Goal: Check status: Check status

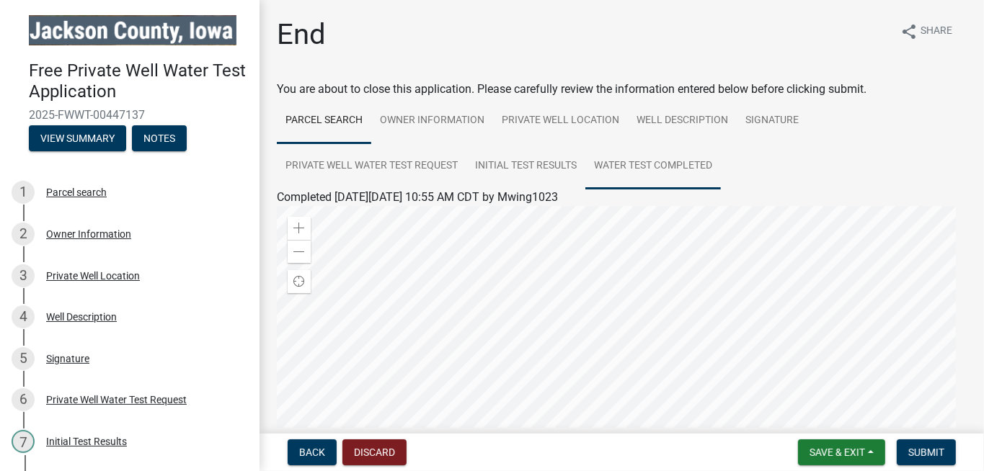
click at [661, 164] on link "Water Test Completed" at bounding box center [653, 166] width 136 height 46
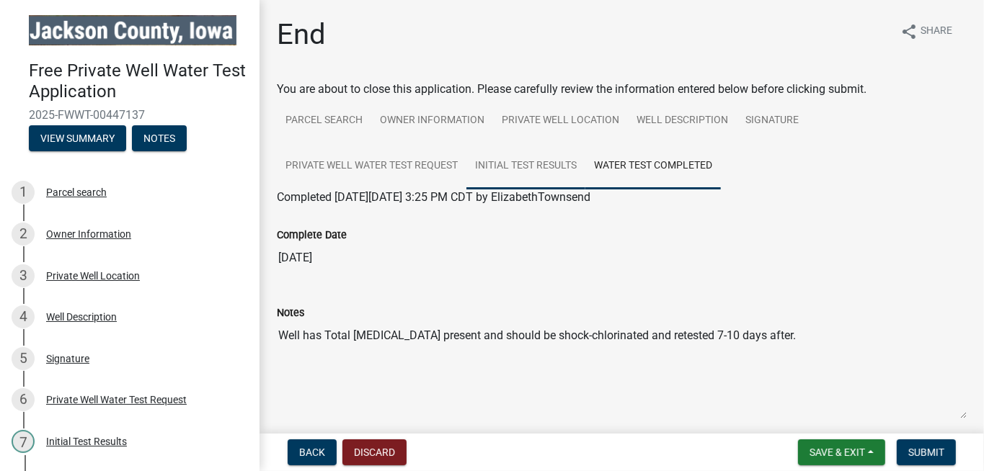
click at [511, 167] on link "Initial Test Results" at bounding box center [525, 166] width 119 height 46
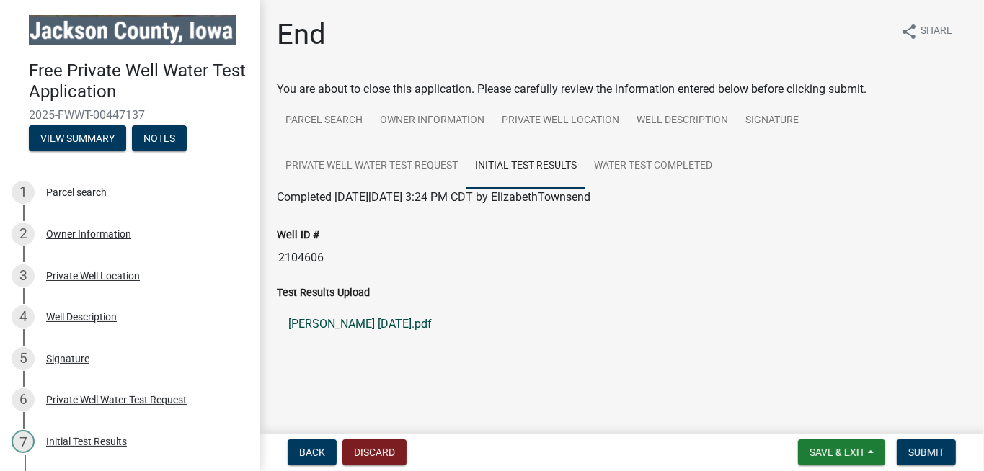
click at [352, 323] on link "[PERSON_NAME] [DATE].pdf" at bounding box center [622, 324] width 690 height 35
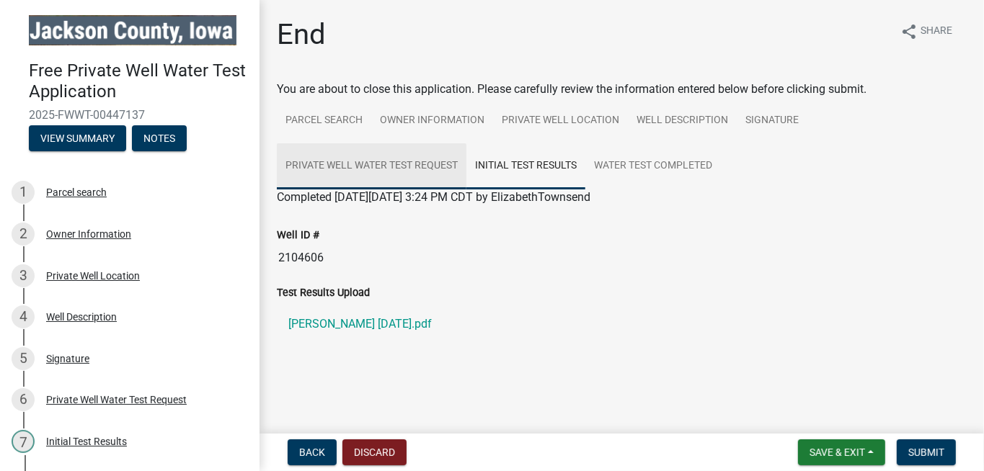
click at [418, 165] on link "Private Well Water Test Request" at bounding box center [372, 166] width 190 height 46
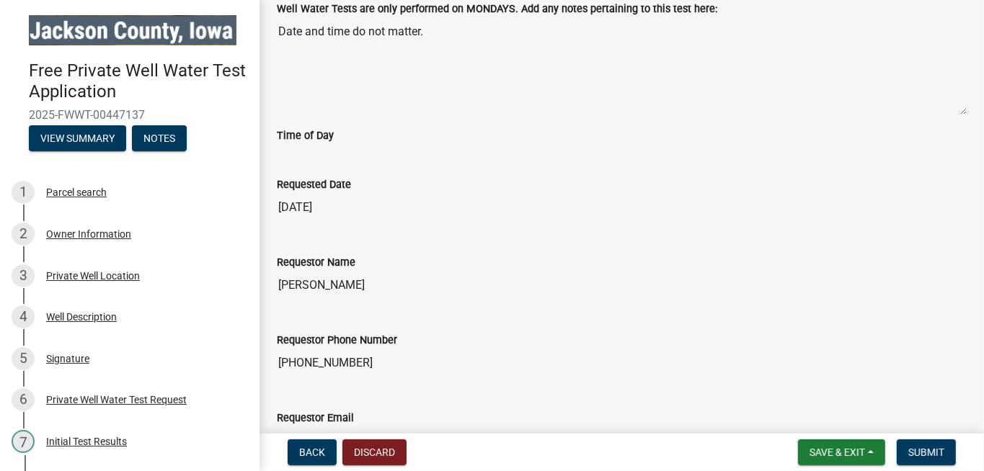
scroll to position [10, 0]
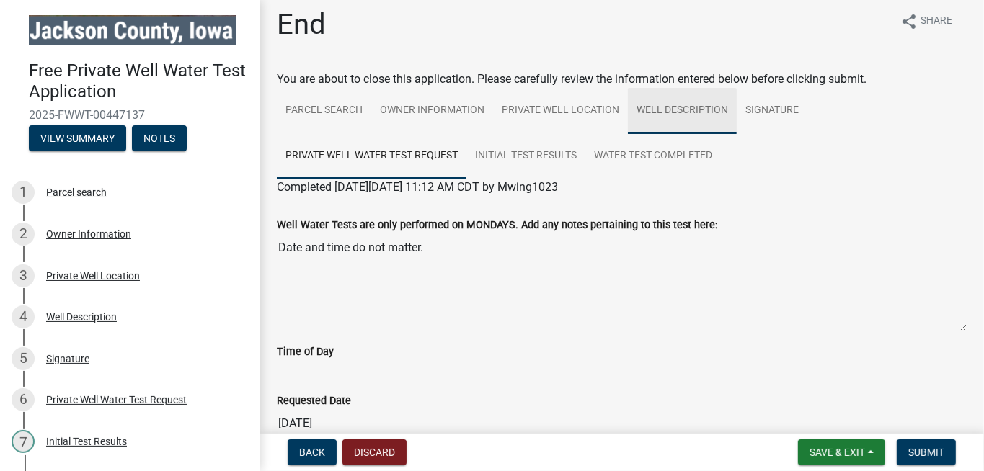
click at [665, 110] on link "Well Description" at bounding box center [682, 111] width 109 height 46
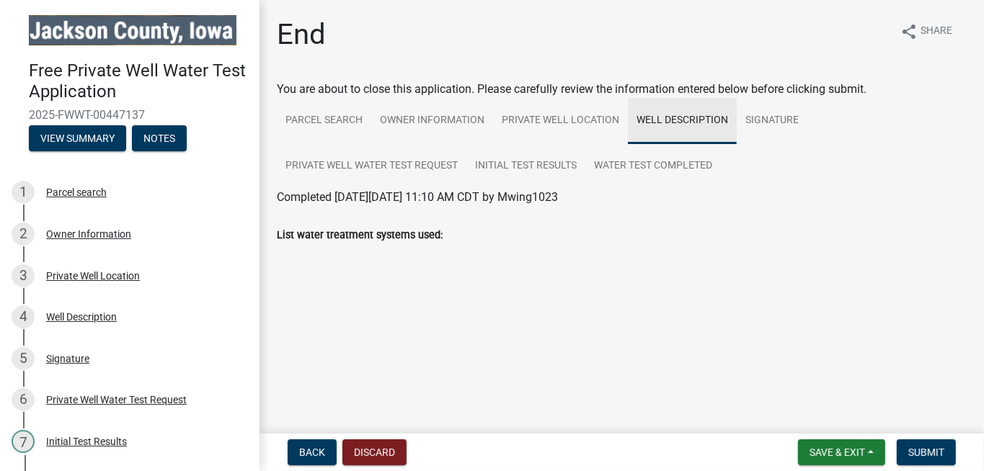
scroll to position [0, 0]
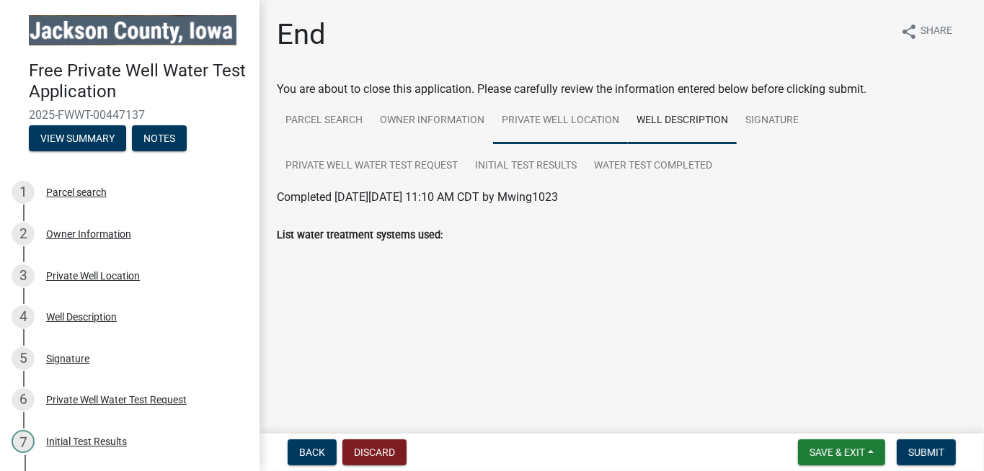
click at [573, 123] on link "Private Well Location" at bounding box center [560, 121] width 135 height 46
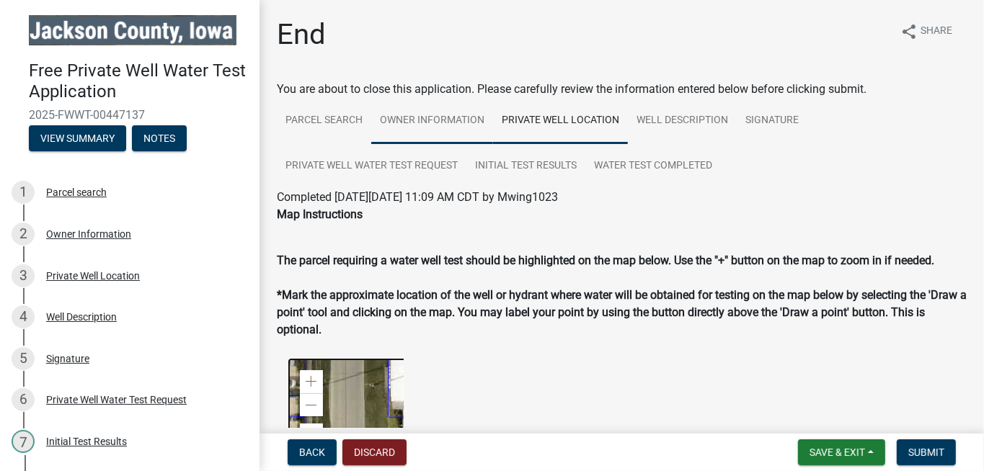
click at [433, 115] on link "Owner Information" at bounding box center [432, 121] width 122 height 46
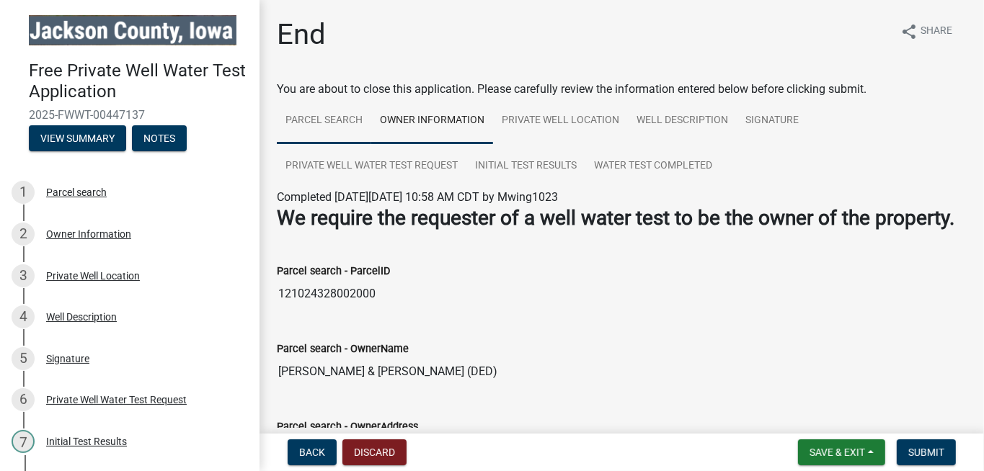
click at [318, 123] on link "Parcel search" at bounding box center [324, 121] width 94 height 46
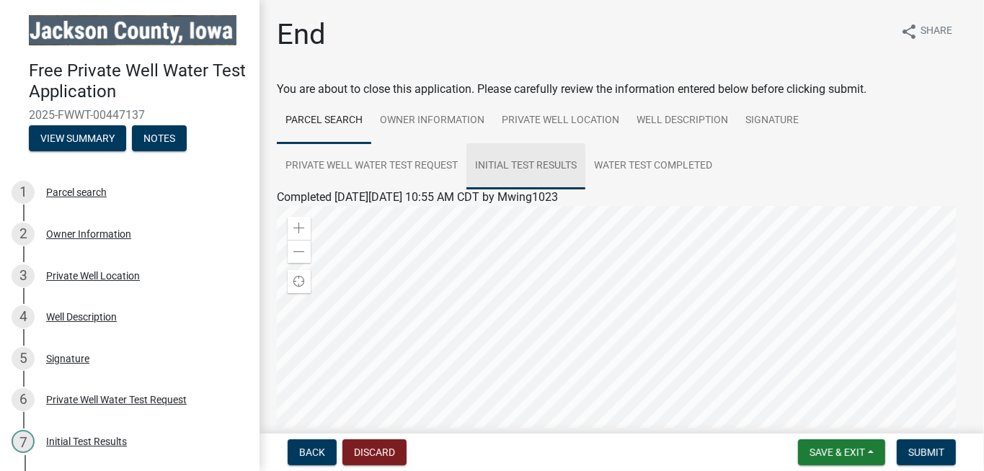
click at [527, 166] on link "Initial Test Results" at bounding box center [525, 166] width 119 height 46
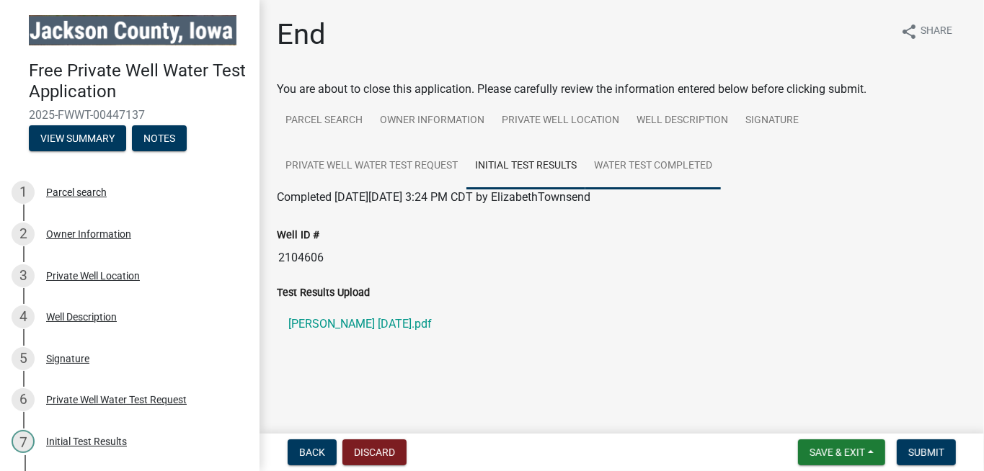
click at [664, 167] on link "Water Test Completed" at bounding box center [653, 166] width 136 height 46
